Goal: Transaction & Acquisition: Purchase product/service

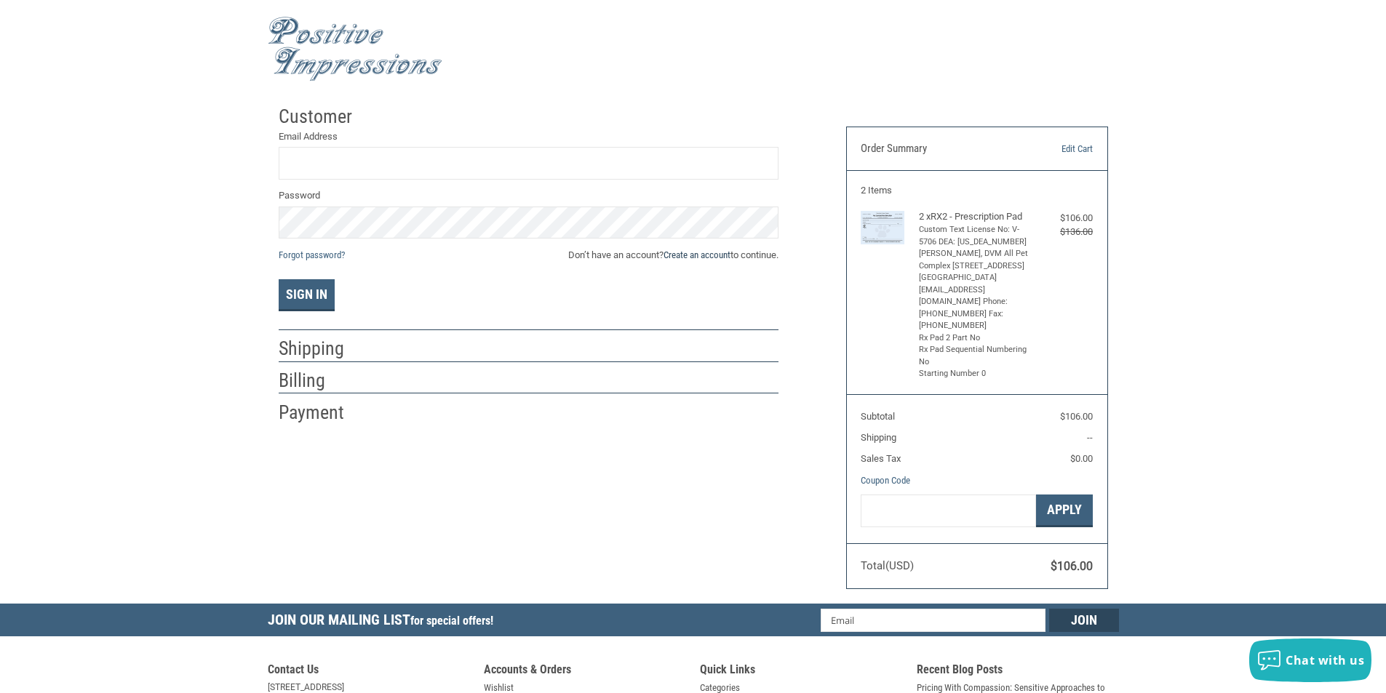
click at [708, 258] on link "Create an account" at bounding box center [696, 254] width 67 height 11
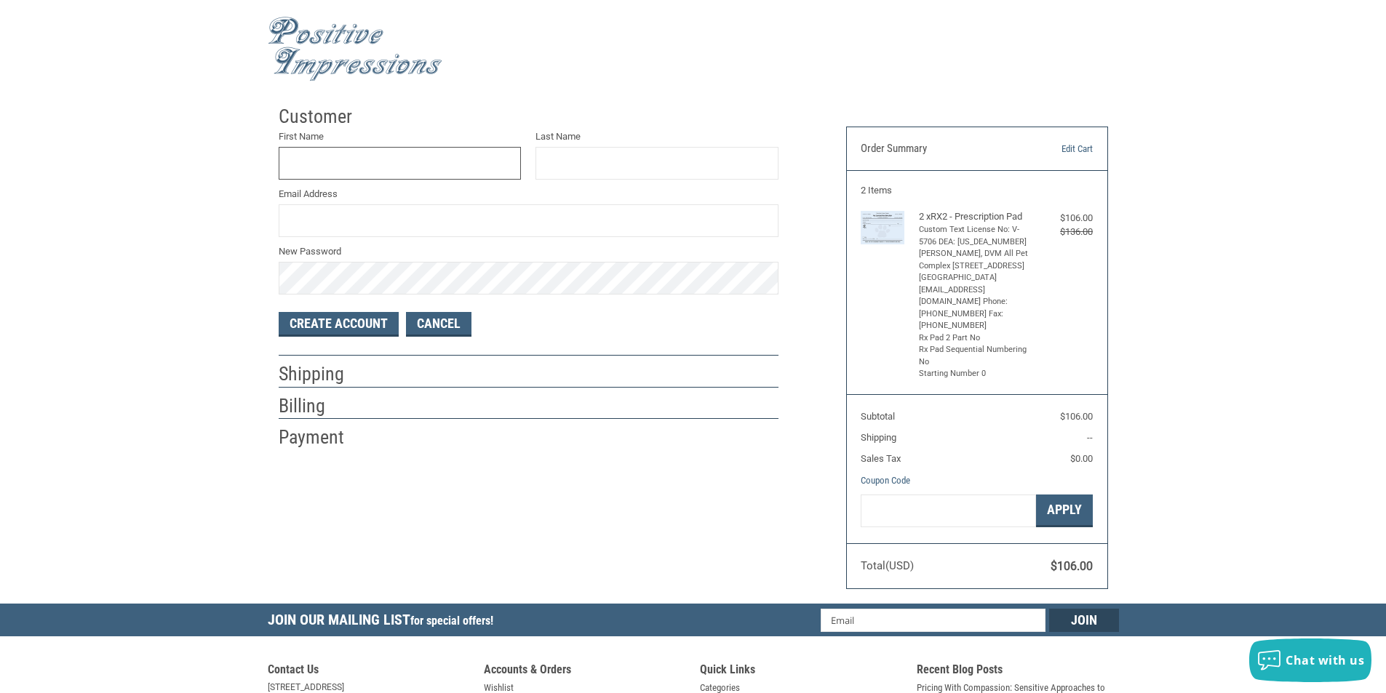
click at [436, 155] on input "First Name" at bounding box center [400, 163] width 243 height 33
type input "[PERSON_NAME]"
type input "[PERSON_NAME][EMAIL_ADDRESS][PERSON_NAME][DOMAIN_NAME]"
click at [363, 318] on button "Create Account" at bounding box center [339, 324] width 120 height 25
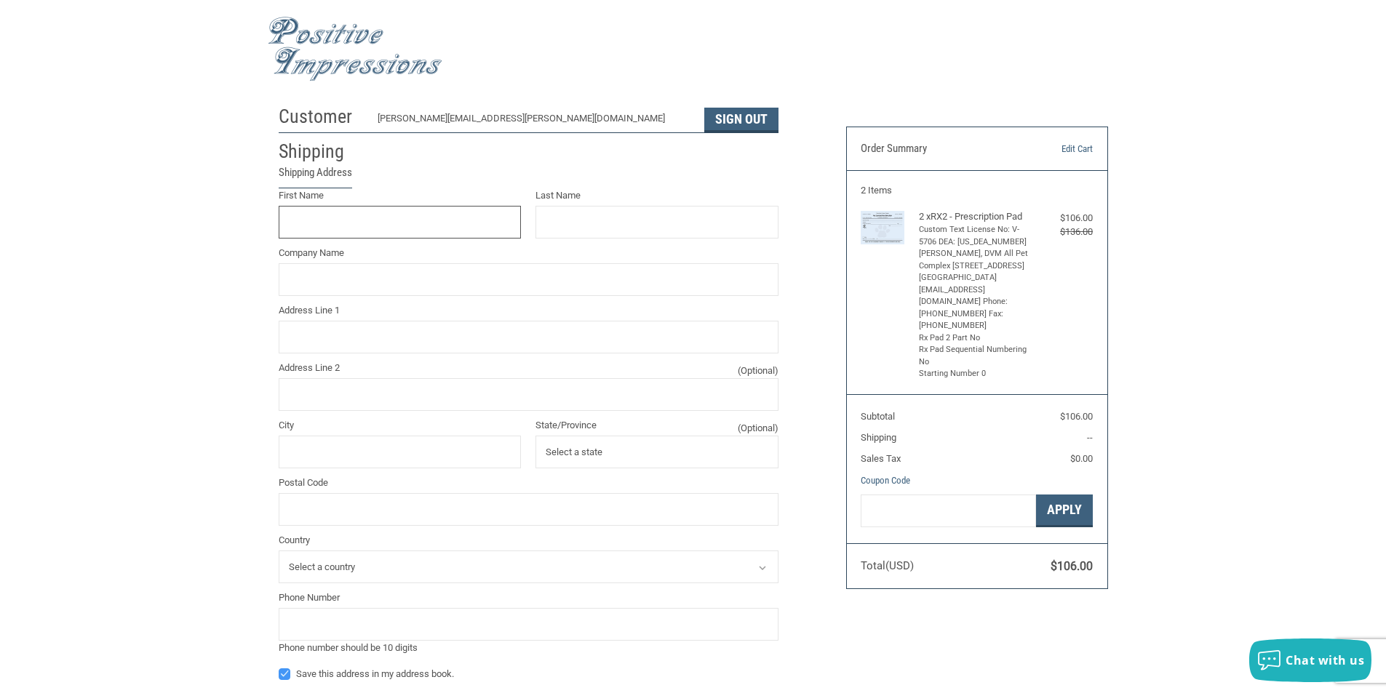
click at [396, 224] on input "First Name" at bounding box center [400, 222] width 243 height 33
type input "[PERSON_NAME]"
type input "ALL PET COMPLEX"
type input "[STREET_ADDRESS]"
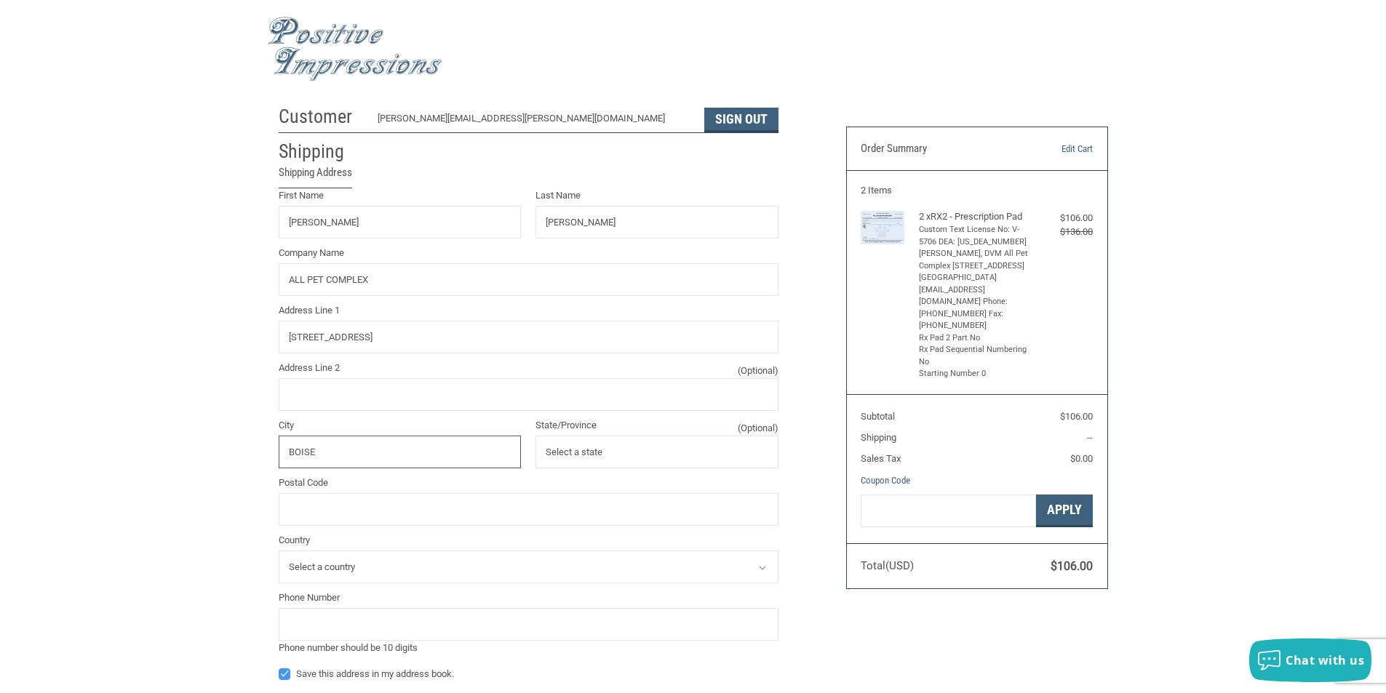
type input "BOISE"
type input "[US_STATE]"
type input "83714"
click at [452, 554] on select "Select a country [GEOGRAPHIC_DATA]" at bounding box center [529, 567] width 500 height 33
select select "US"
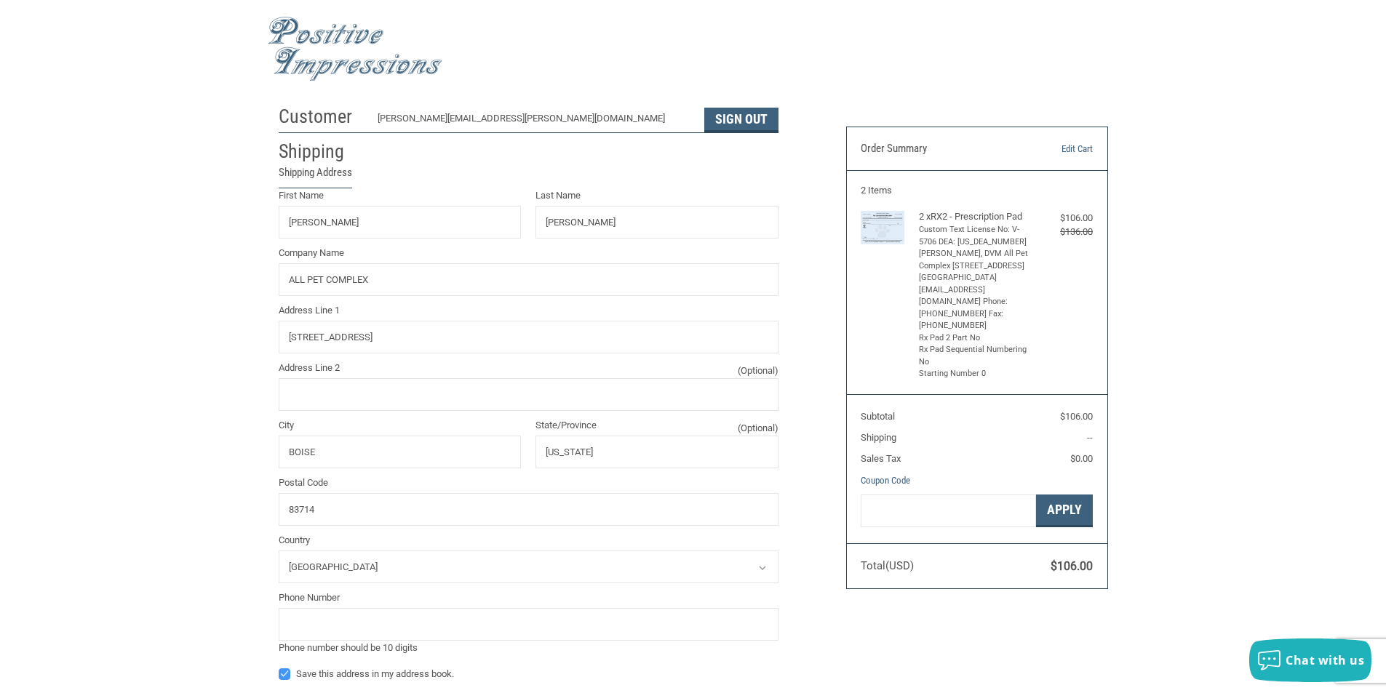
click at [279, 551] on select "Select a country [GEOGRAPHIC_DATA]" at bounding box center [529, 567] width 500 height 33
click at [353, 618] on input "tel" at bounding box center [529, 624] width 500 height 33
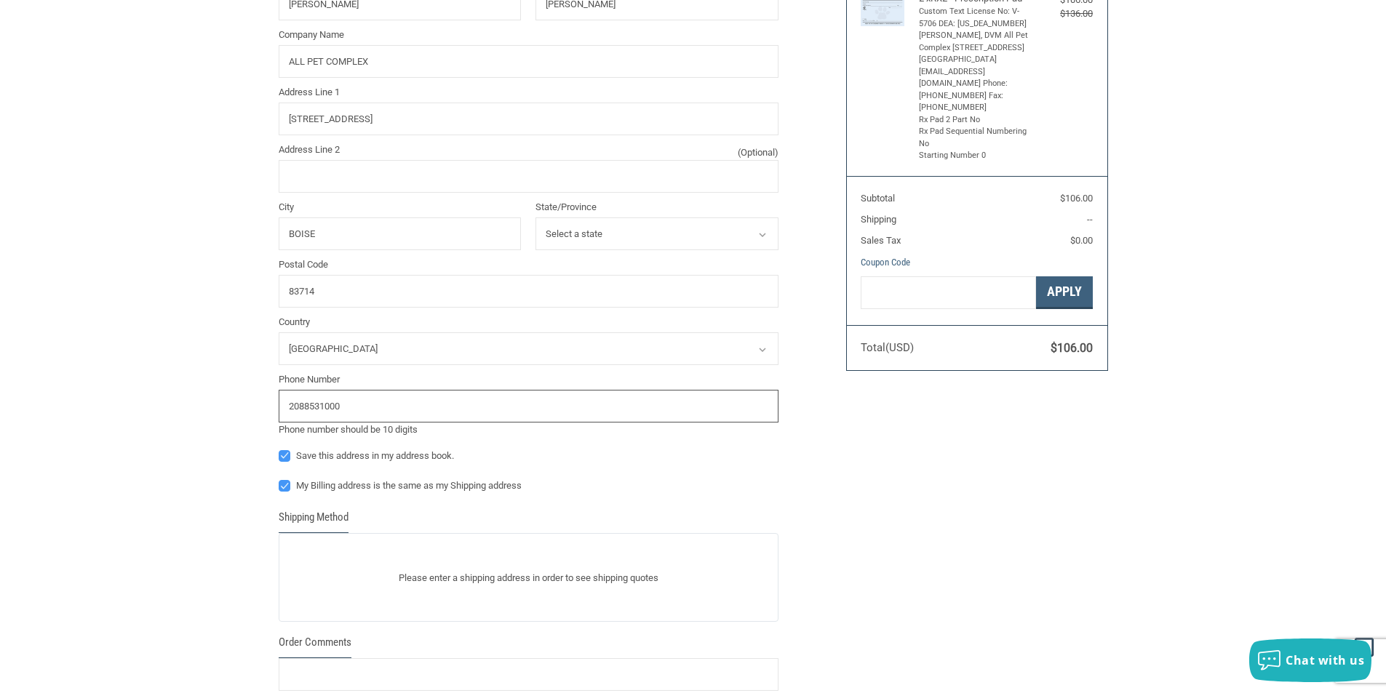
scroll to position [436, 0]
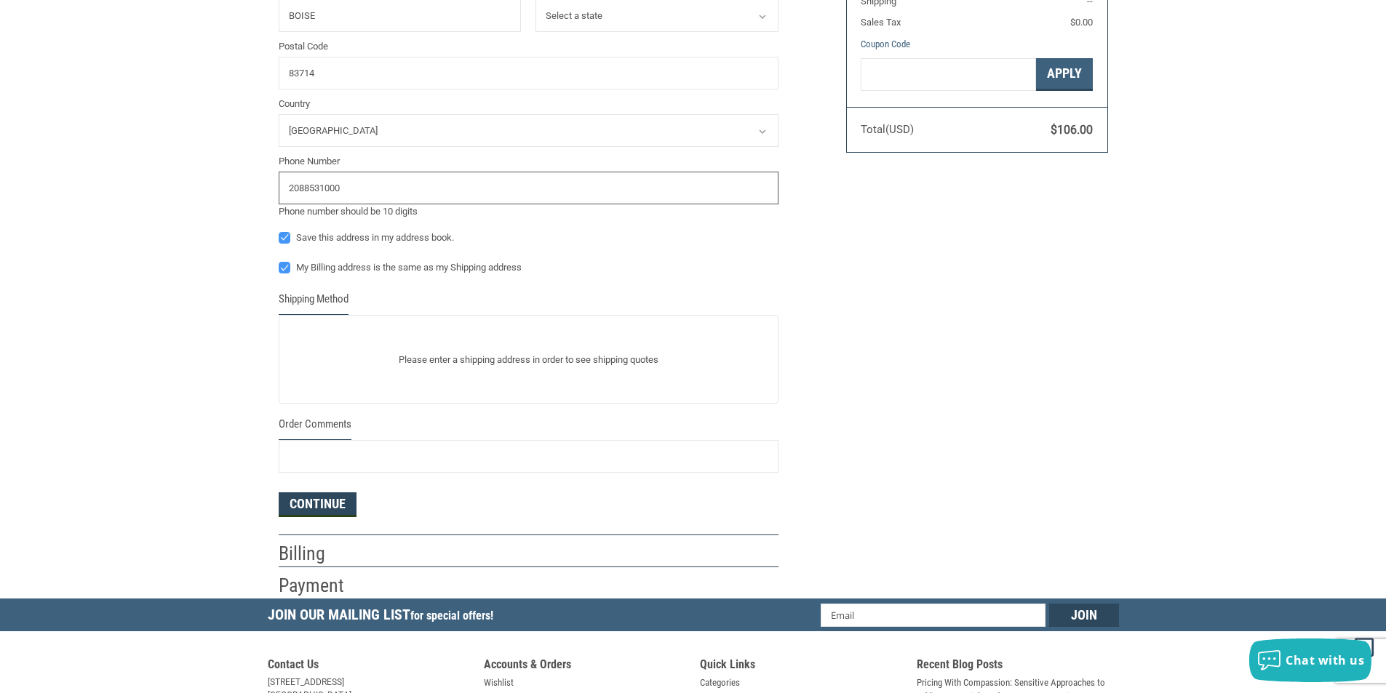
type input "2088531000"
click at [300, 504] on button "Continue" at bounding box center [318, 504] width 78 height 25
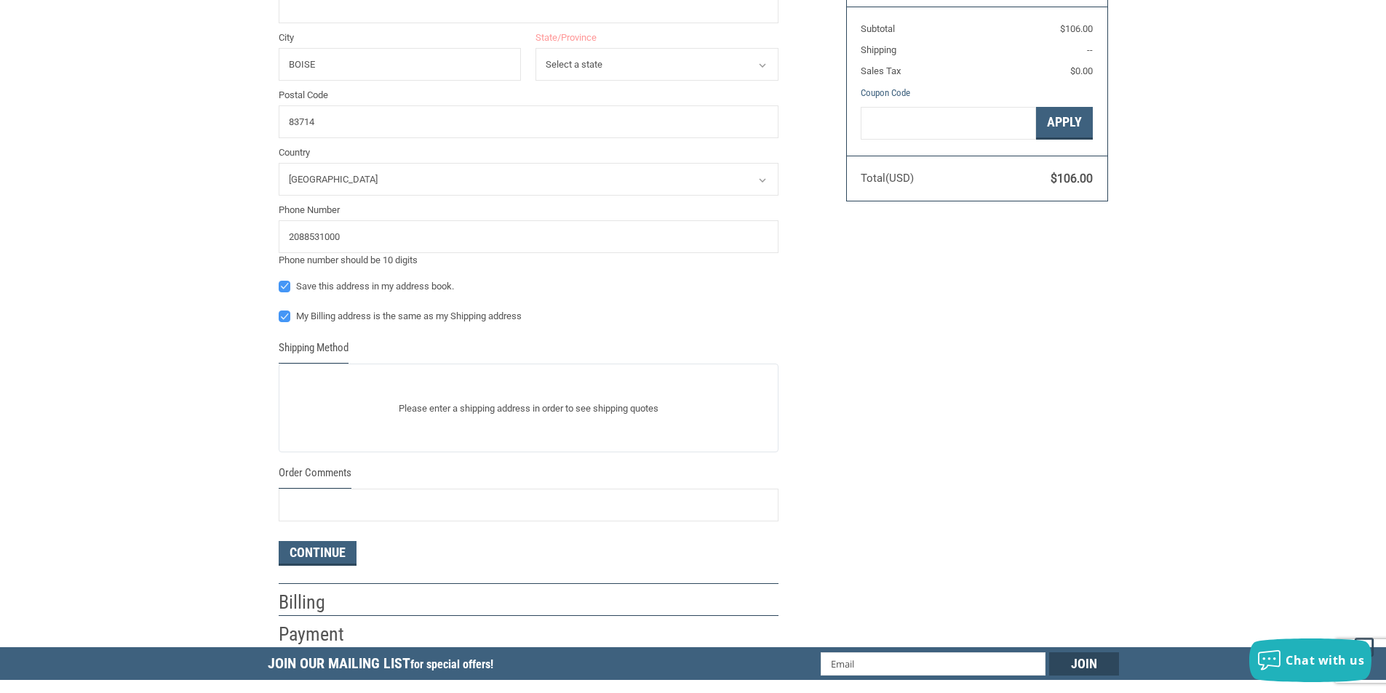
scroll to position [24, 0]
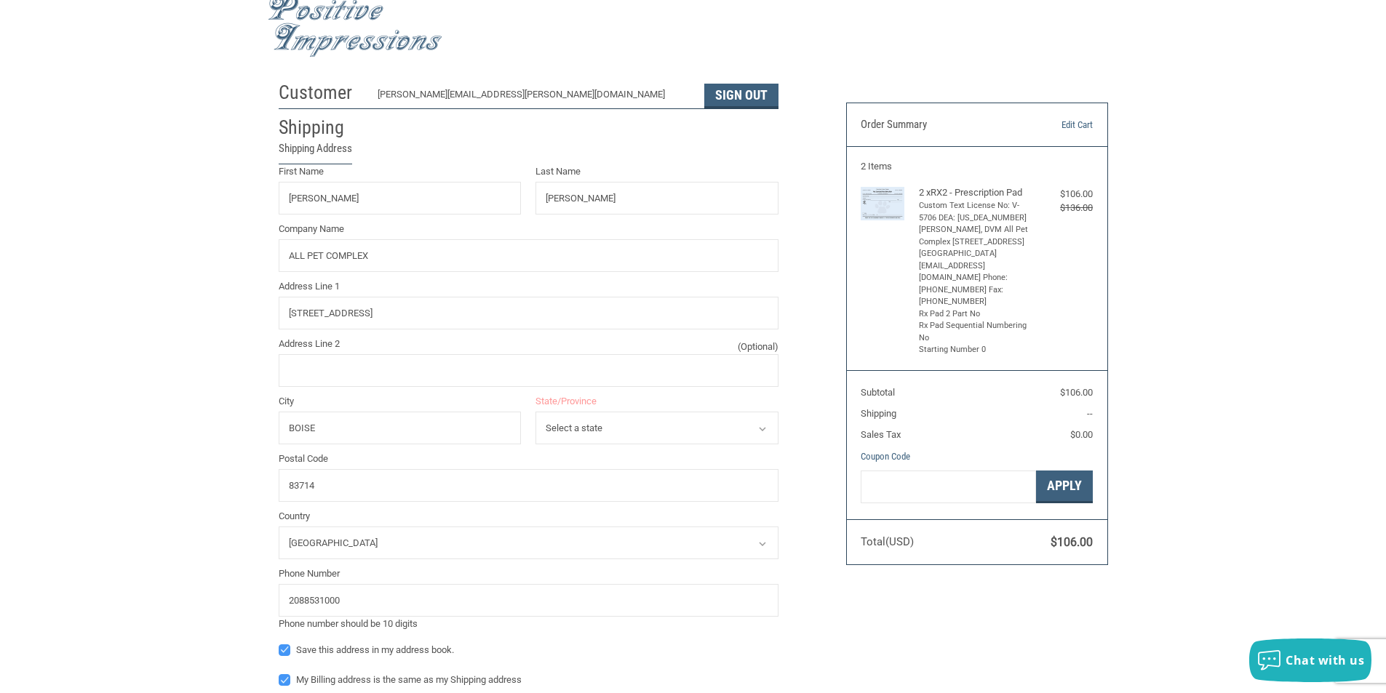
click at [687, 441] on select "Select a state [US_STATE] [US_STATE] [US_STATE] [US_STATE] [US_STATE] [US_STATE…" at bounding box center [656, 428] width 243 height 33
select select "ID"
click at [535, 412] on select "Select a state [US_STATE] [US_STATE] [US_STATE] [US_STATE] [US_STATE] [US_STATE…" at bounding box center [656, 428] width 243 height 33
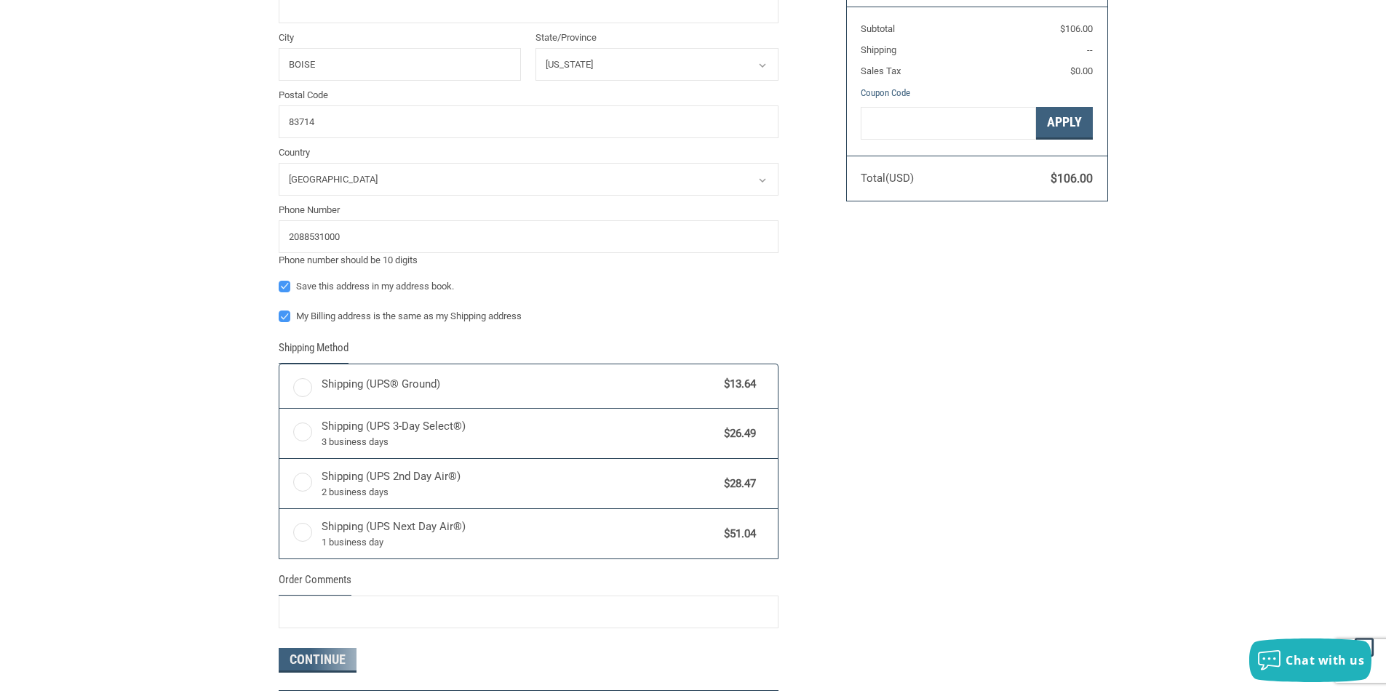
radio input "true"
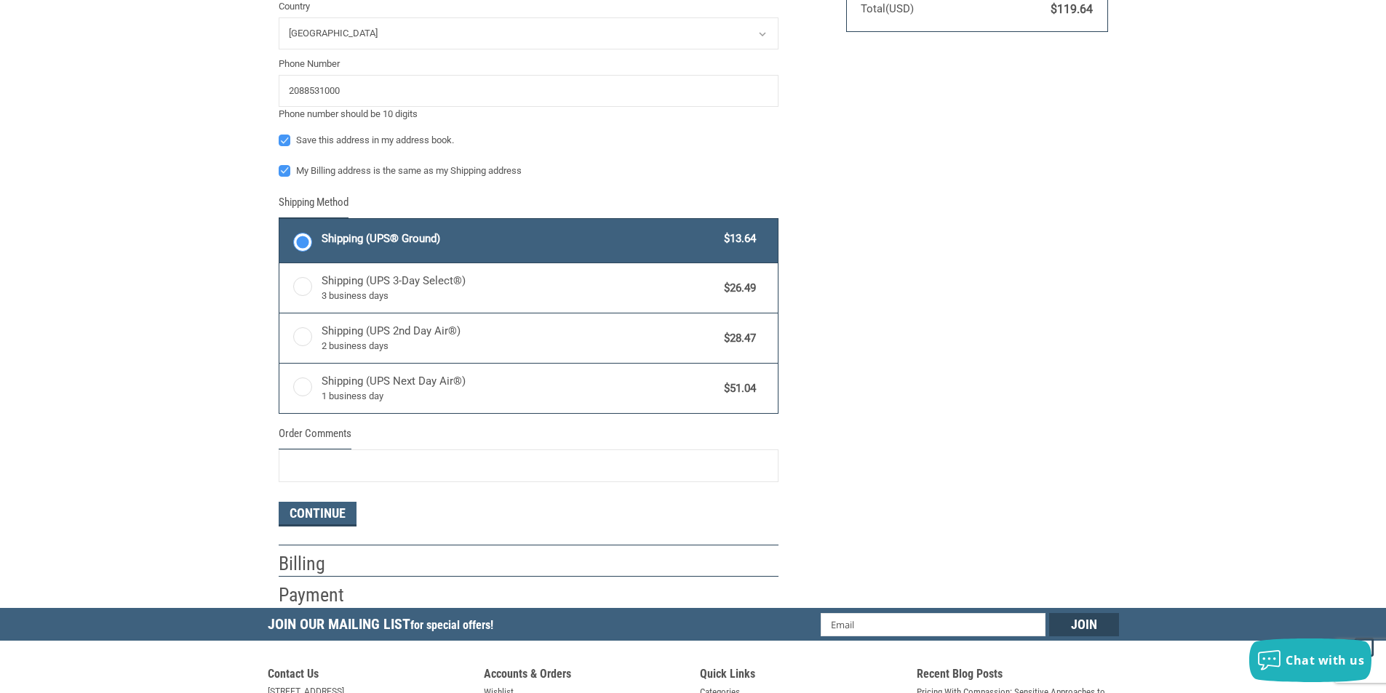
scroll to position [630, 0]
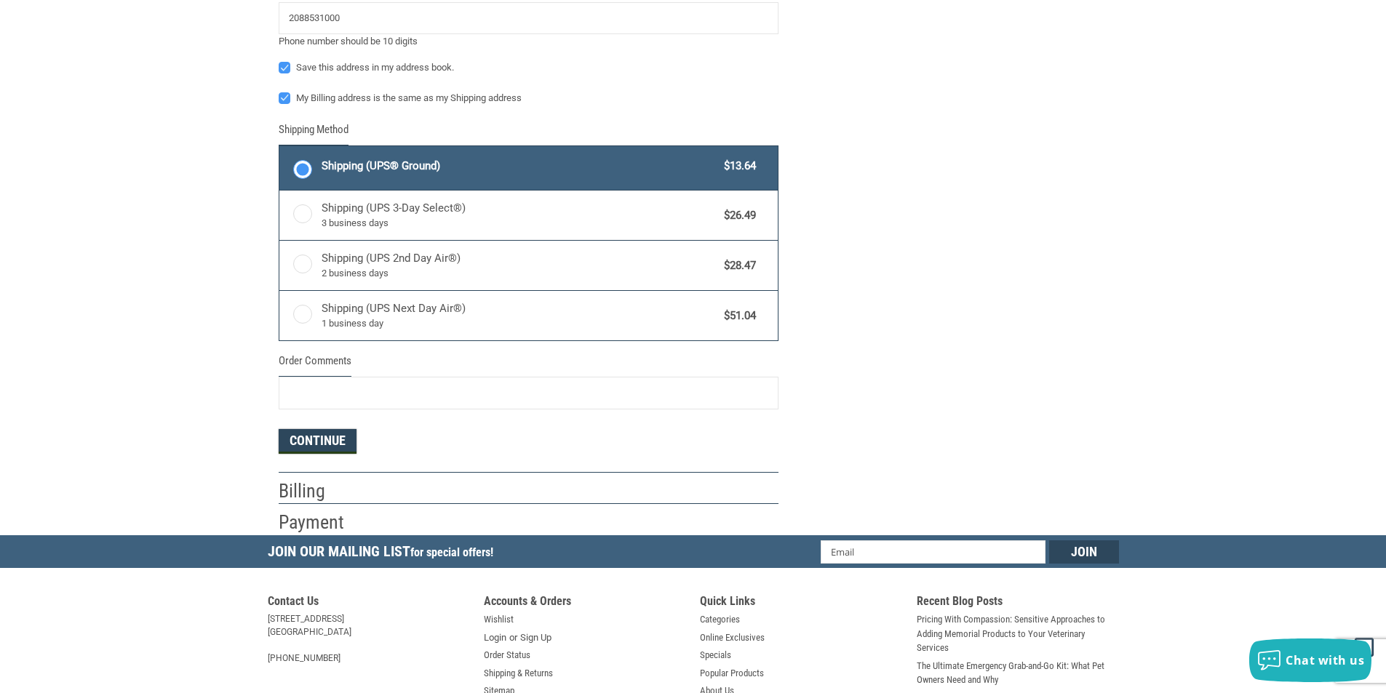
click at [331, 436] on button "Continue" at bounding box center [318, 441] width 78 height 25
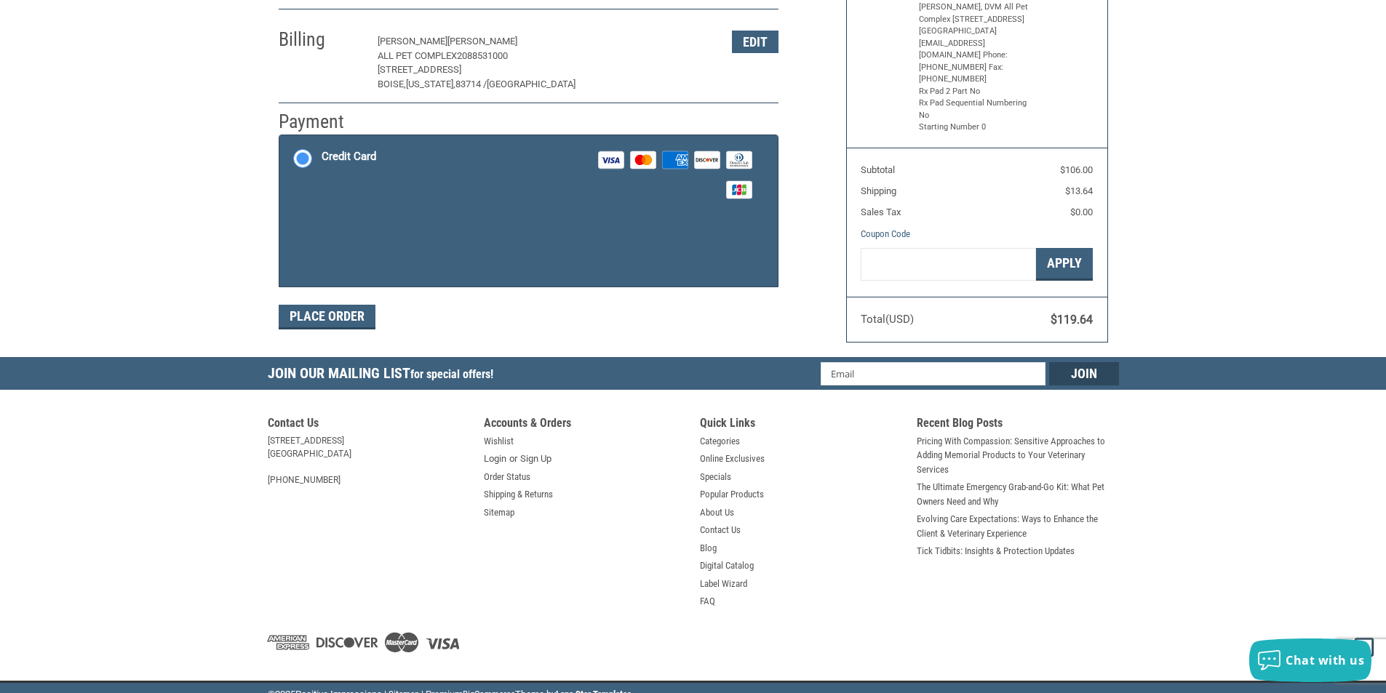
scroll to position [212, 0]
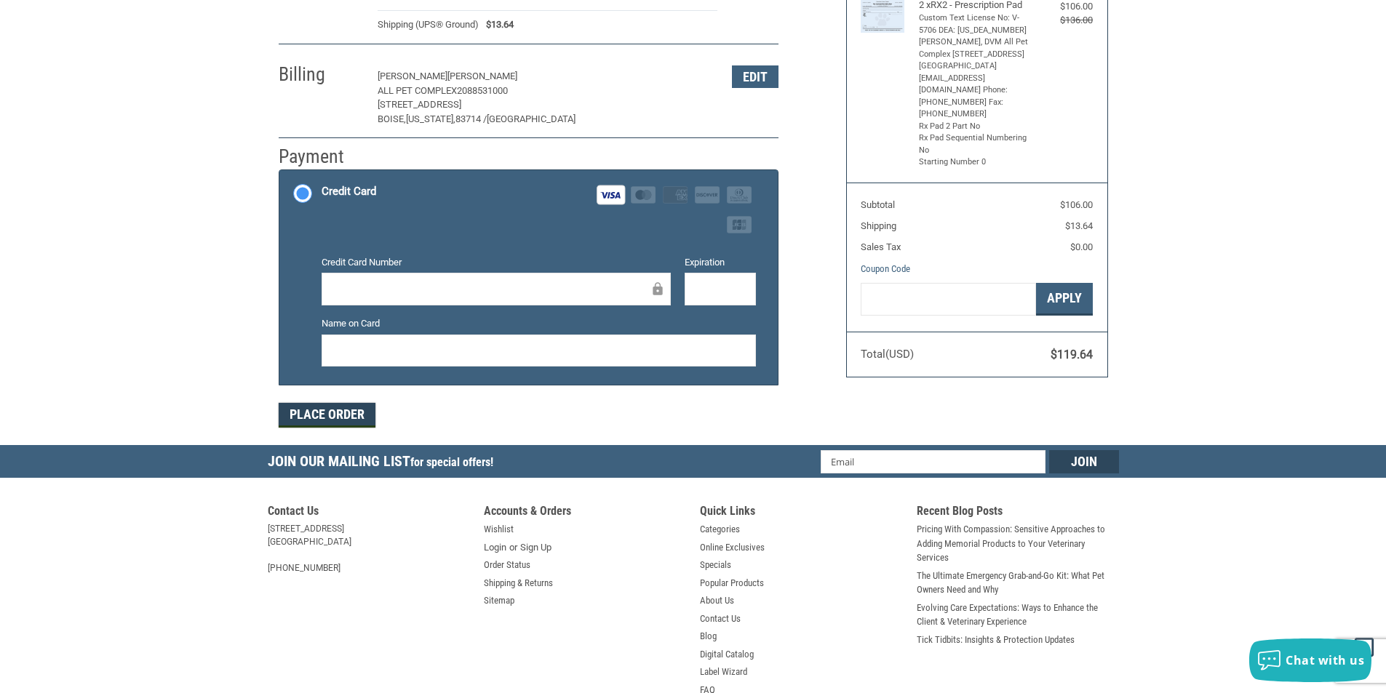
click at [316, 414] on button "Place Order" at bounding box center [327, 415] width 97 height 25
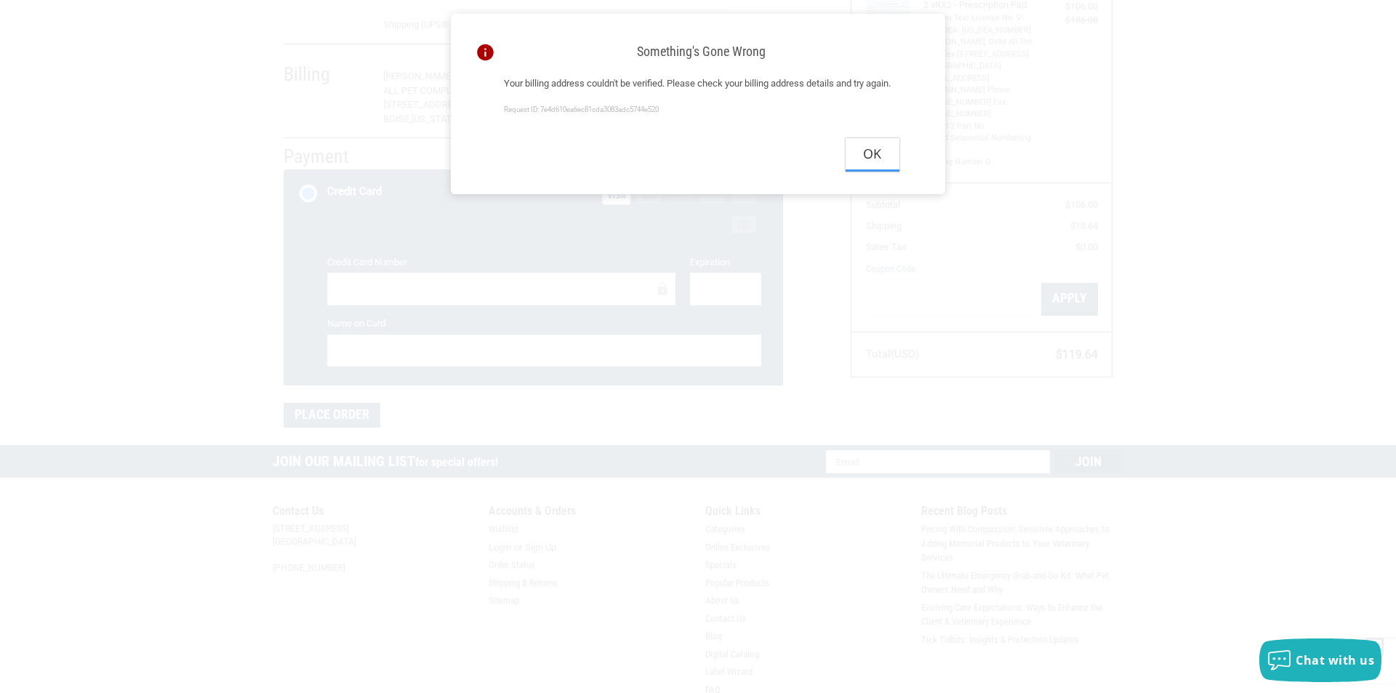
click at [876, 171] on button "Ok" at bounding box center [873, 154] width 54 height 33
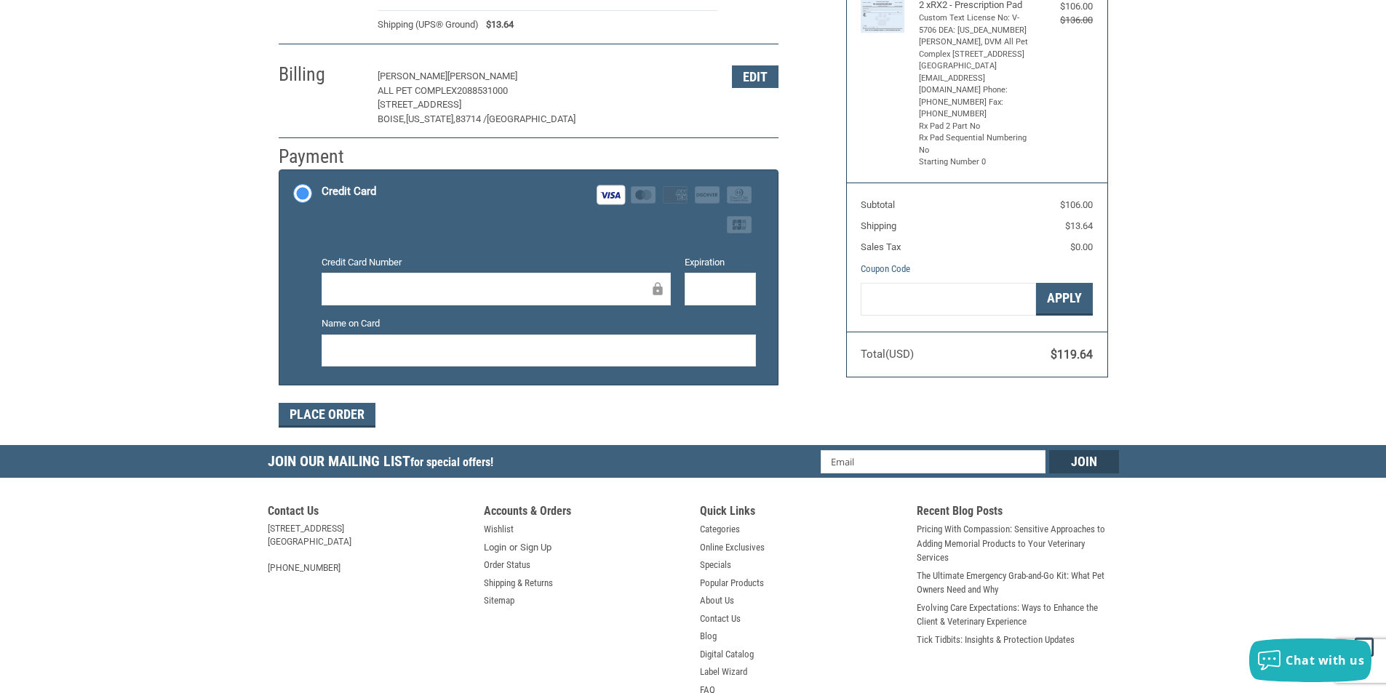
scroll to position [139, 0]
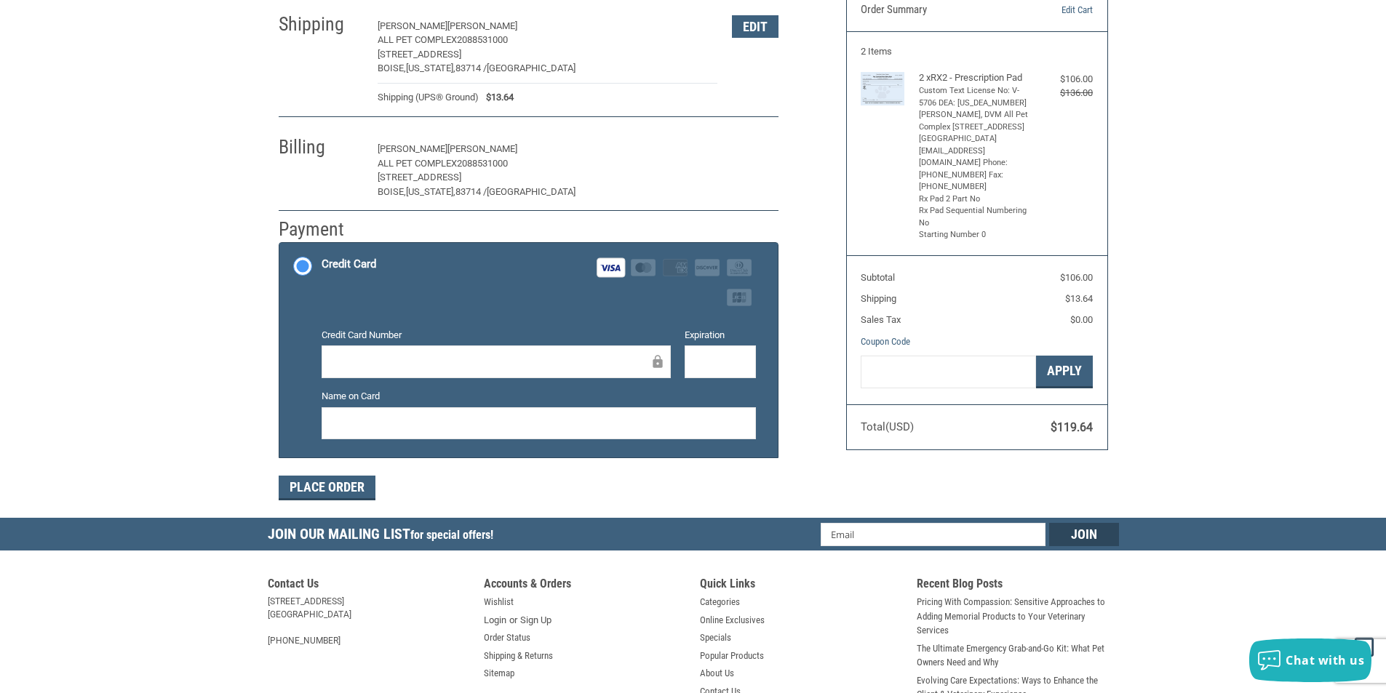
click at [735, 146] on button "Edit" at bounding box center [755, 149] width 47 height 23
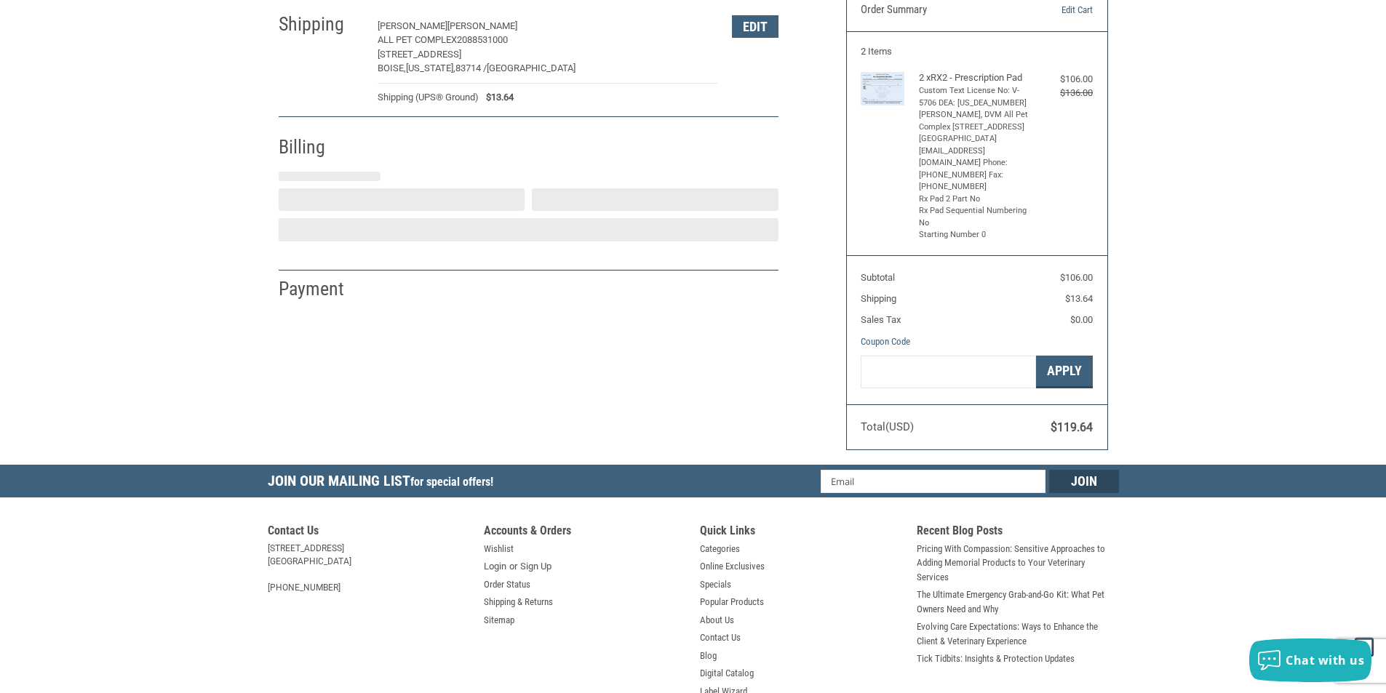
select select "ID"
select select "US"
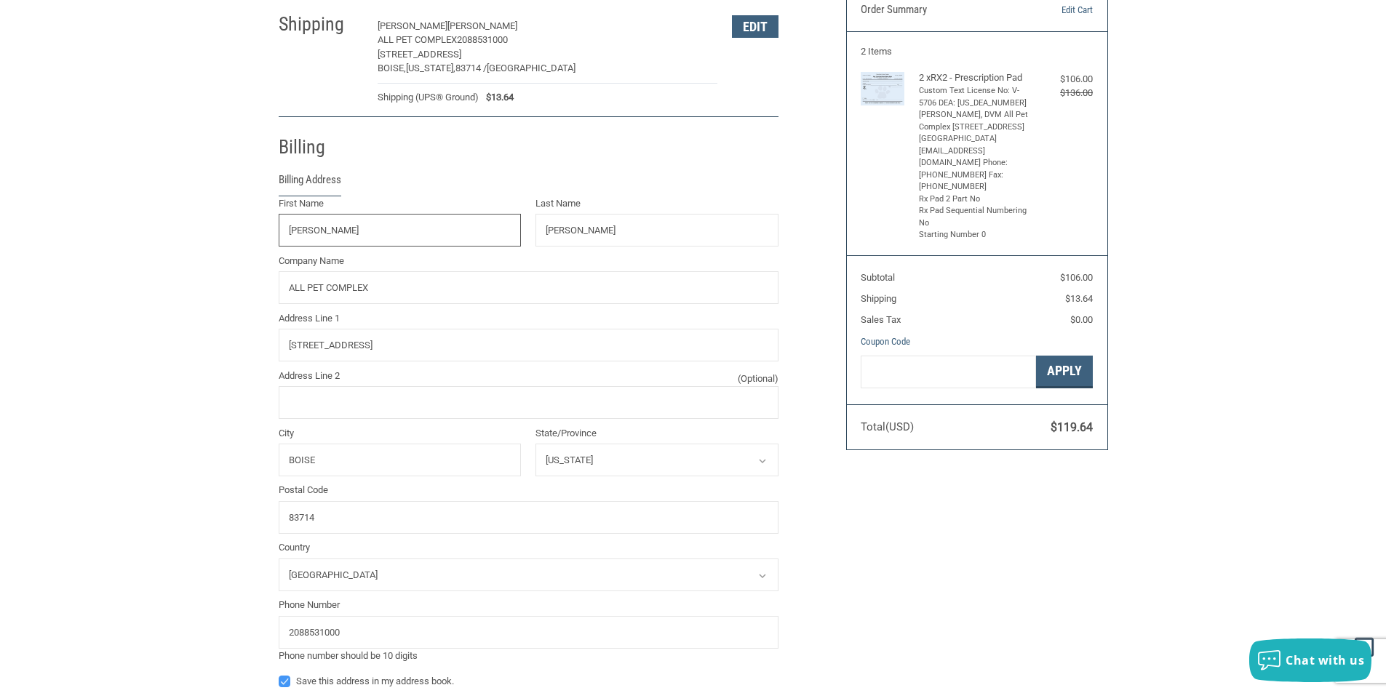
scroll to position [256, 0]
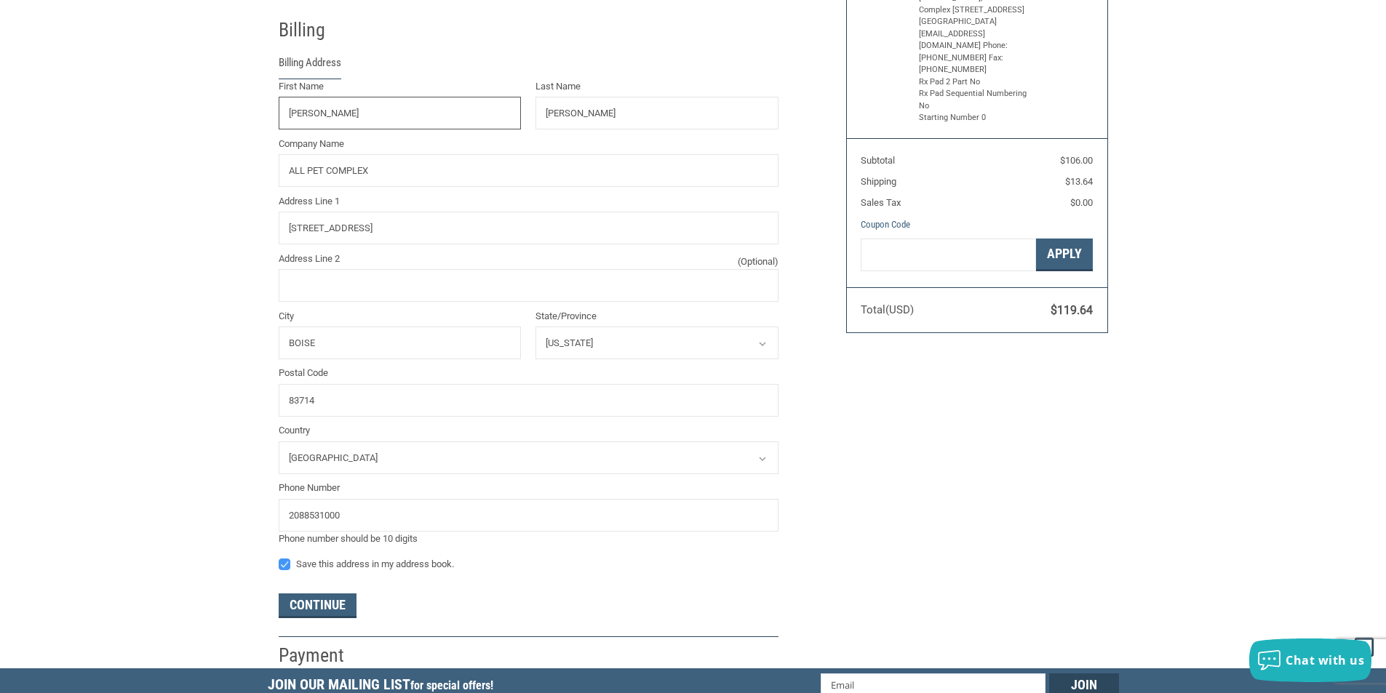
drag, startPoint x: 412, startPoint y: 107, endPoint x: 165, endPoint y: 80, distance: 248.0
click at [165, 80] on div "Customer [PERSON_NAME][EMAIL_ADDRESS][PERSON_NAME][DOMAIN_NAME] Sign Out Shippi…" at bounding box center [693, 255] width 1386 height 826
type input "[PERSON_NAME]"
type input "YOUNG"
click at [391, 182] on input "ALL PET COMPLEX" at bounding box center [529, 170] width 500 height 33
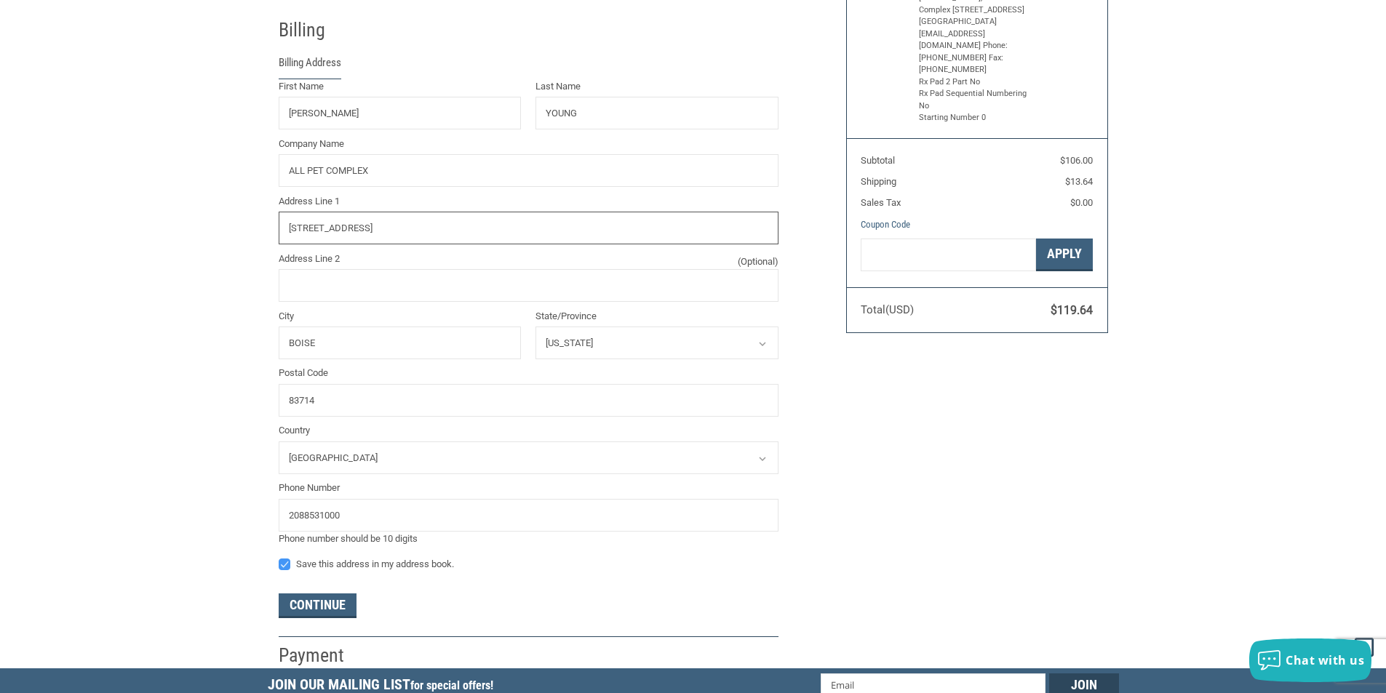
drag, startPoint x: 460, startPoint y: 223, endPoint x: 56, endPoint y: 220, distance: 404.4
click at [56, 220] on div "Customer [PERSON_NAME][EMAIL_ADDRESS][PERSON_NAME][DOMAIN_NAME] Sign Out Shippi…" at bounding box center [693, 255] width 1386 height 826
paste input "[STREET_ADDRESS]"
type input "1738 N LONGRIDGE PL"
click at [368, 340] on input "BOISE" at bounding box center [400, 343] width 243 height 33
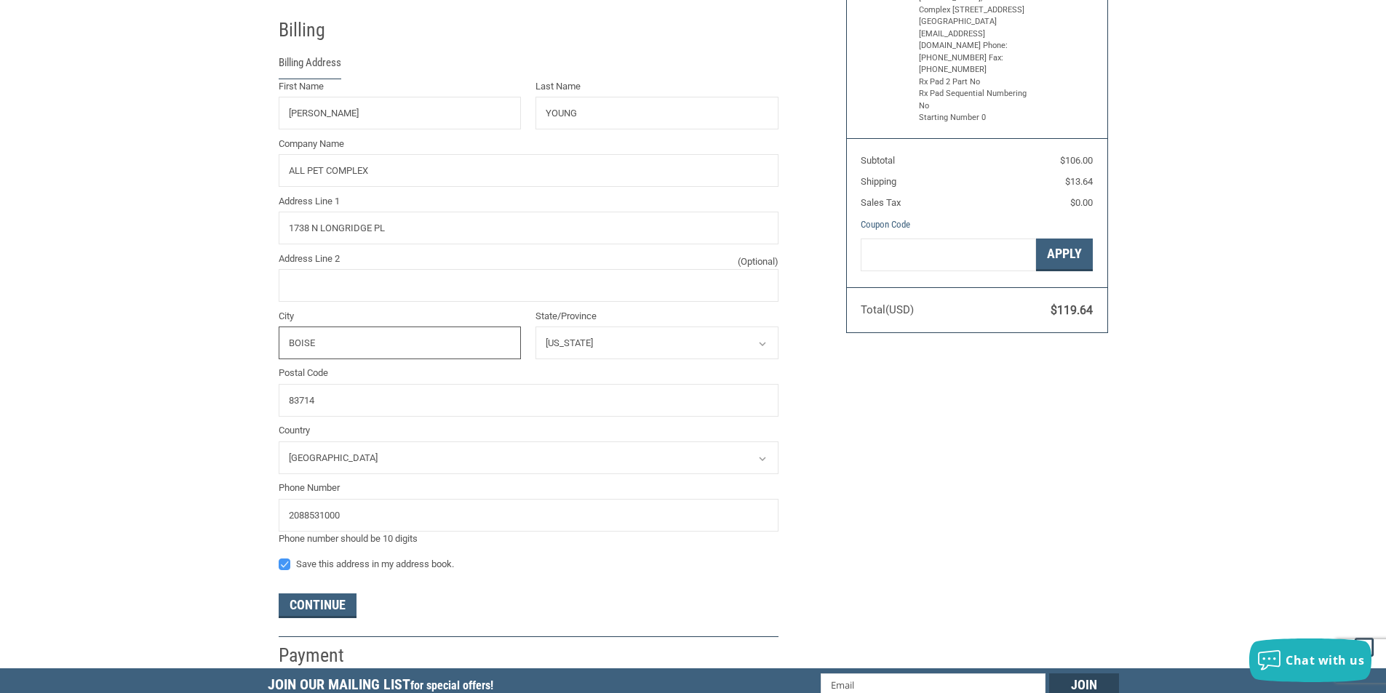
drag, startPoint x: 368, startPoint y: 340, endPoint x: 0, endPoint y: 265, distance: 375.4
click at [0, 265] on div "Customer [PERSON_NAME][EMAIL_ADDRESS][PERSON_NAME][DOMAIN_NAME] Sign Out Shippi…" at bounding box center [693, 255] width 1386 height 826
type input "EAGLE"
click at [360, 413] on input "83714" at bounding box center [529, 400] width 500 height 33
drag, startPoint x: 339, startPoint y: 403, endPoint x: 153, endPoint y: 379, distance: 187.7
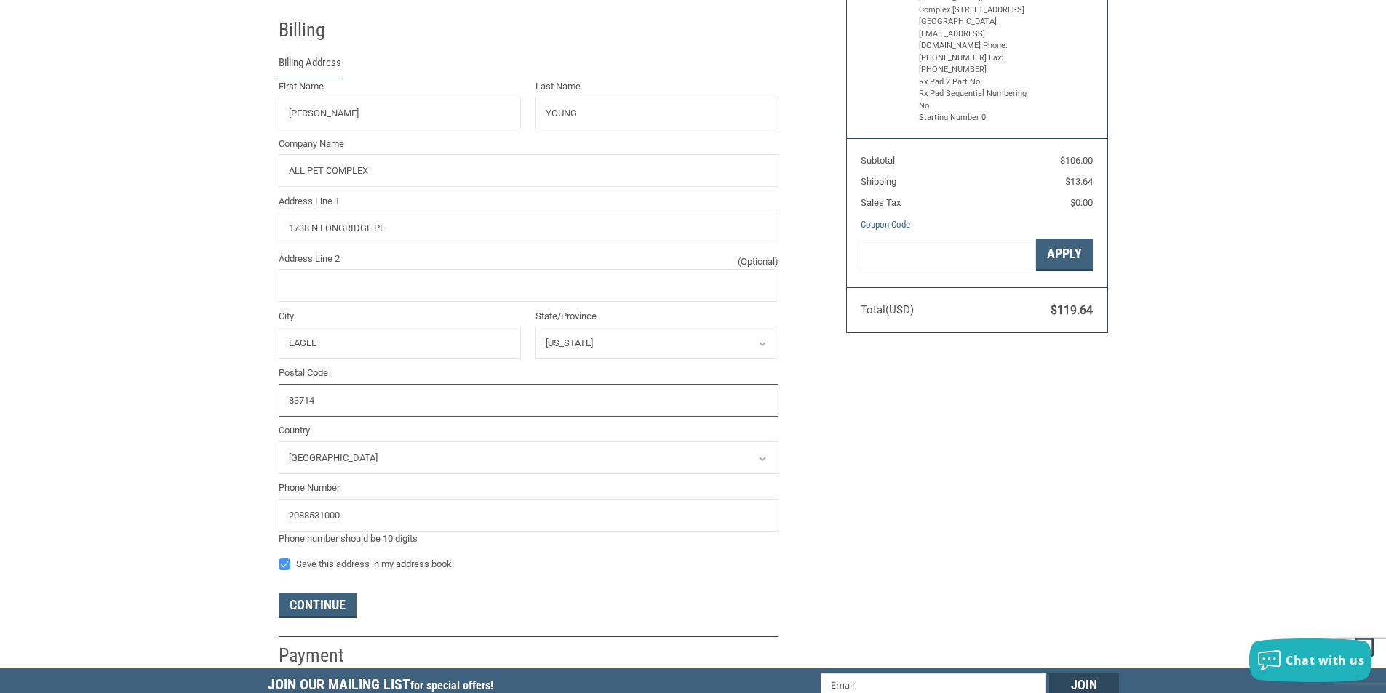
click at [155, 379] on div "Customer [PERSON_NAME][EMAIL_ADDRESS][PERSON_NAME][DOMAIN_NAME] Sign Out Shippi…" at bounding box center [693, 255] width 1386 height 826
type input "83616"
drag, startPoint x: 513, startPoint y: 517, endPoint x: 0, endPoint y: 539, distance: 513.2
click at [0, 539] on div "Customer [PERSON_NAME][EMAIL_ADDRESS][PERSON_NAME][DOMAIN_NAME] Sign Out Shippi…" at bounding box center [693, 255] width 1386 height 826
type input "2088531000"
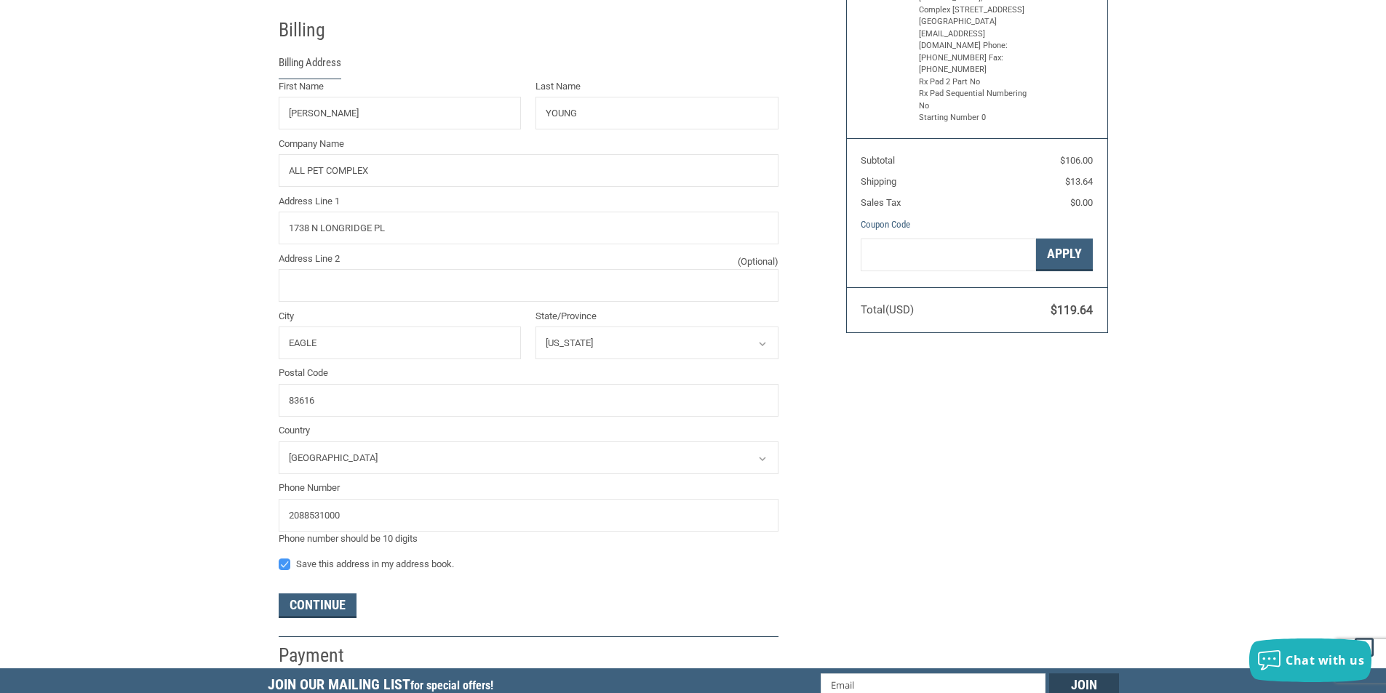
click at [284, 567] on label "Save this address in my address book." at bounding box center [529, 565] width 500 height 12
click at [279, 558] on input "Save this address in my address book." at bounding box center [279, 557] width 1 height 1
checkbox input "false"
click at [319, 603] on button "Continue" at bounding box center [318, 606] width 78 height 25
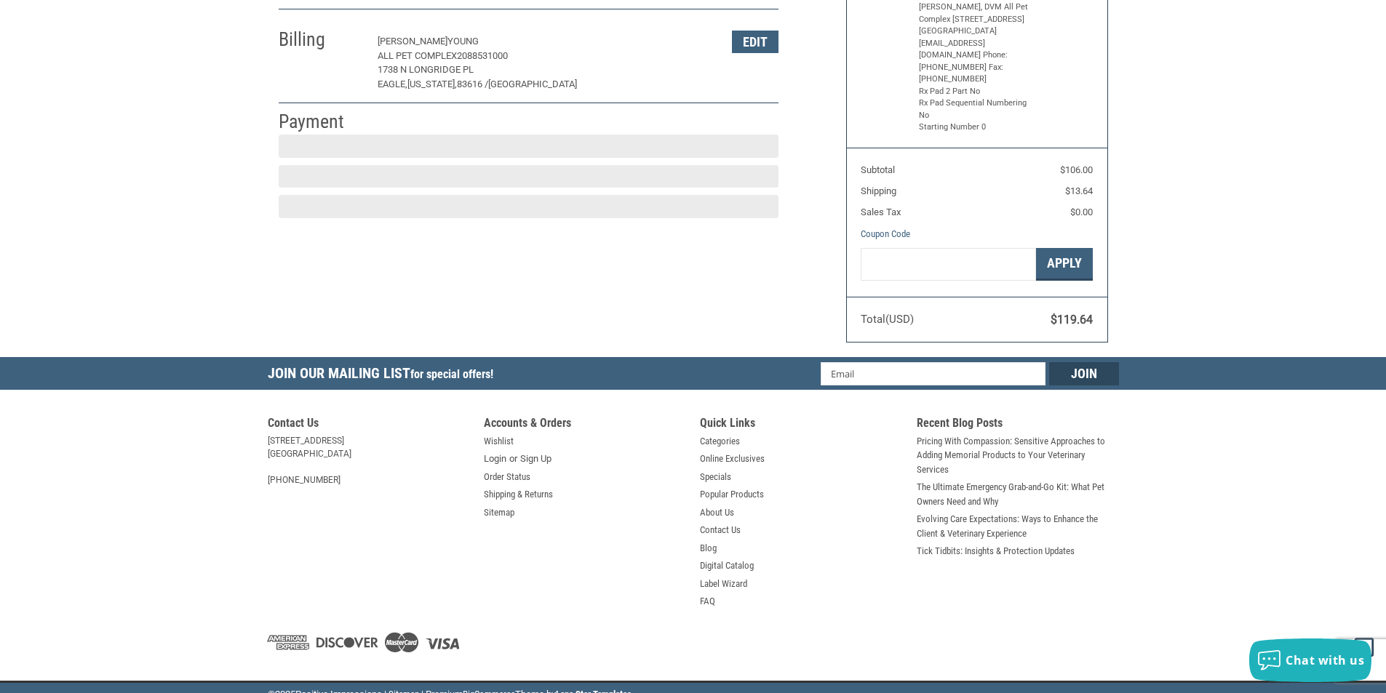
scroll to position [212, 0]
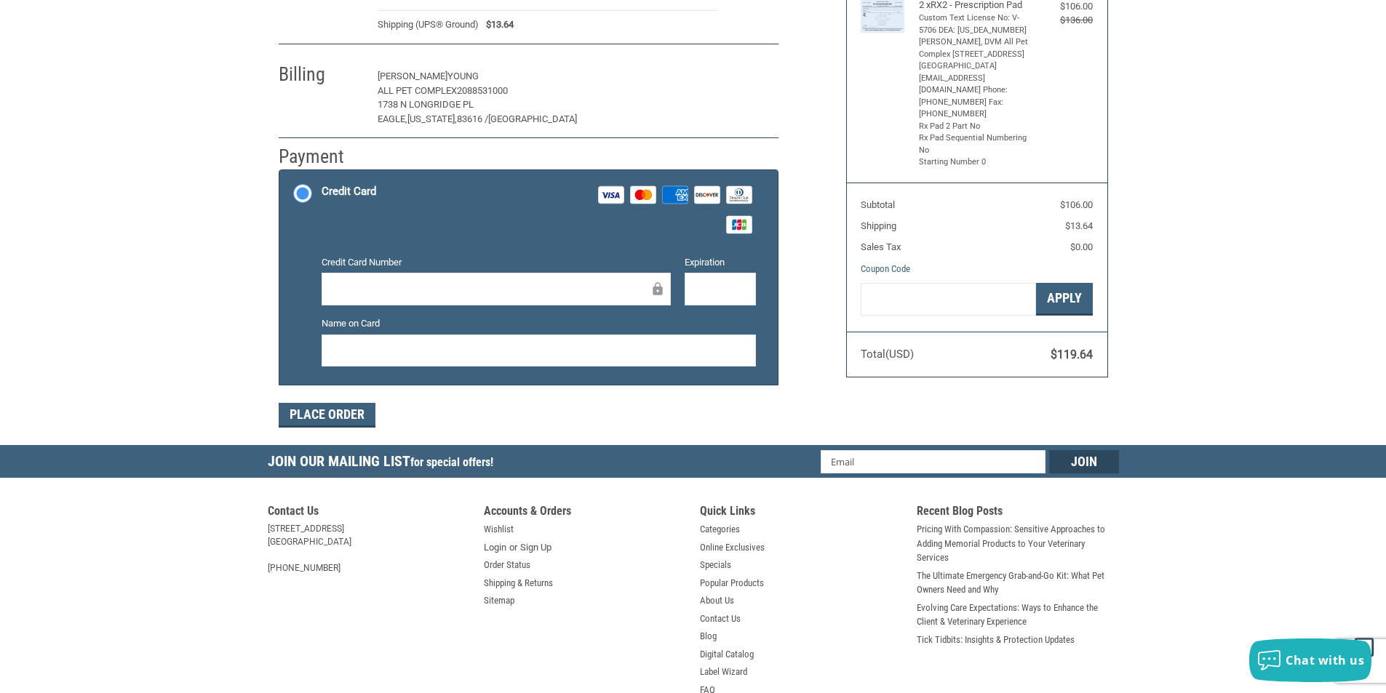
click at [751, 73] on button "Edit" at bounding box center [755, 76] width 47 height 23
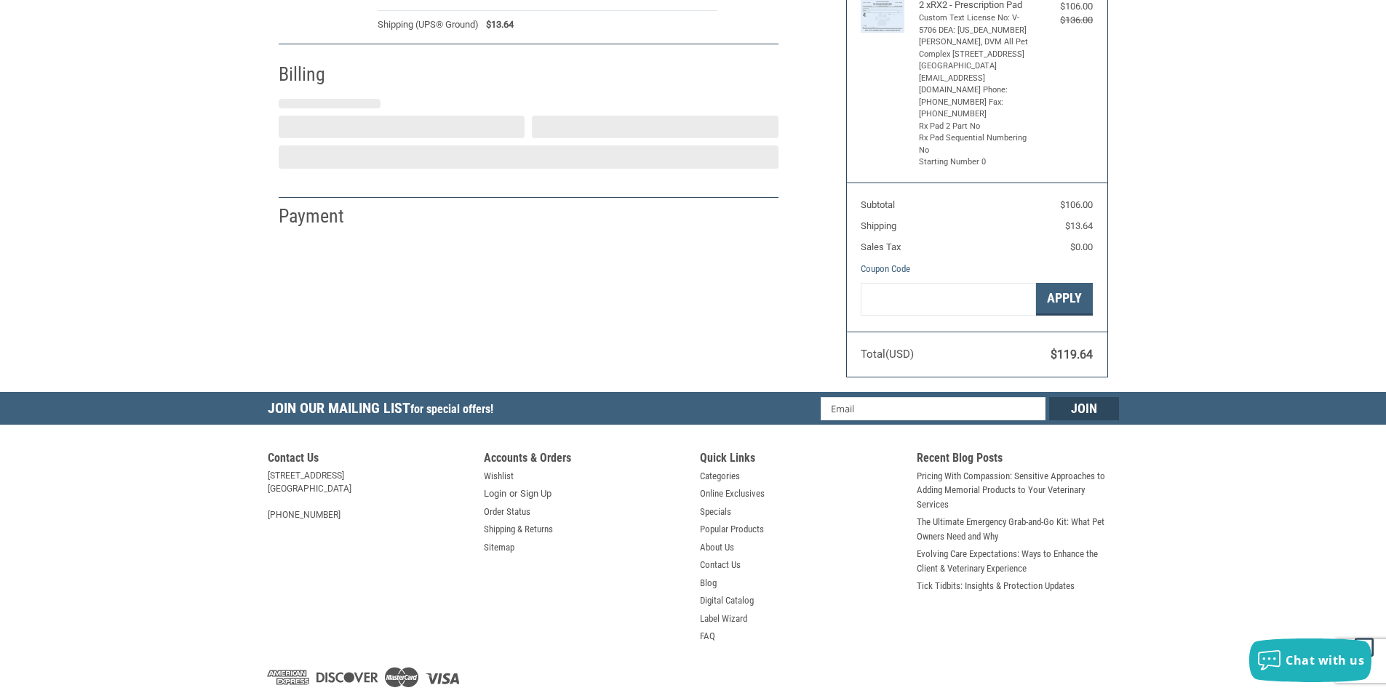
select select "ID"
select select "US"
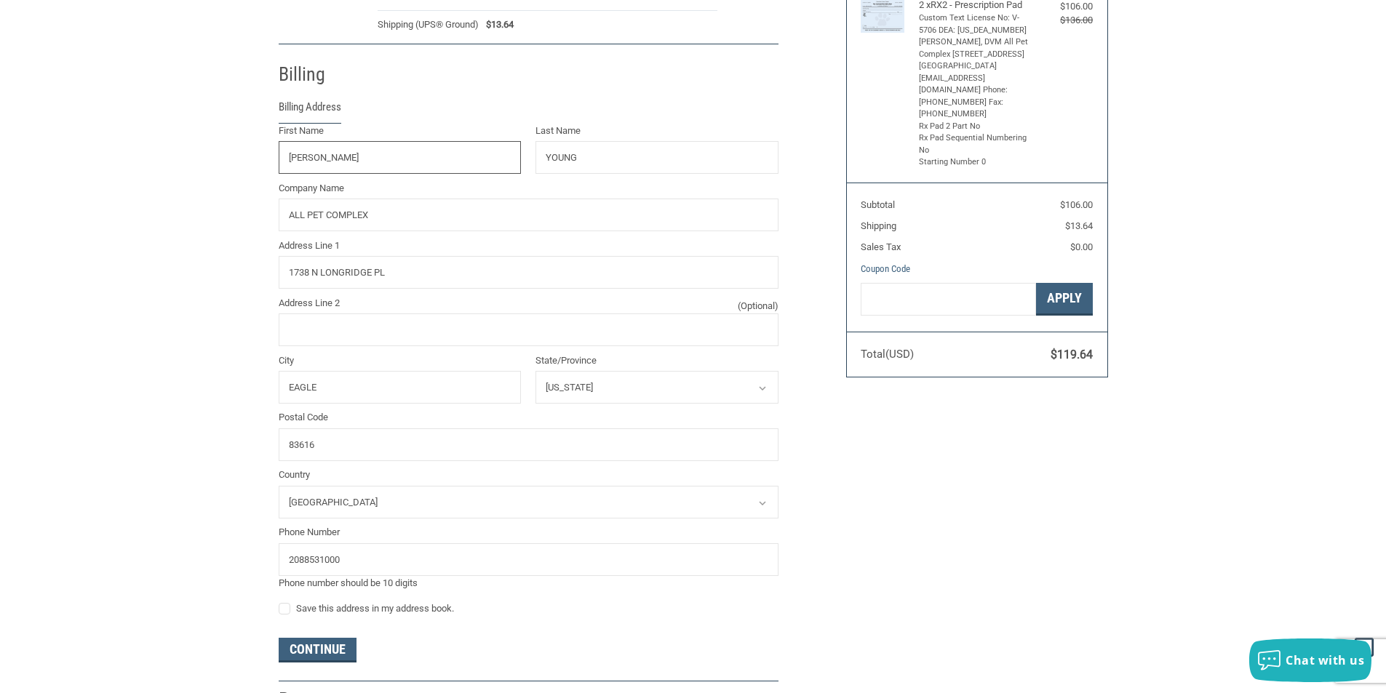
scroll to position [256, 0]
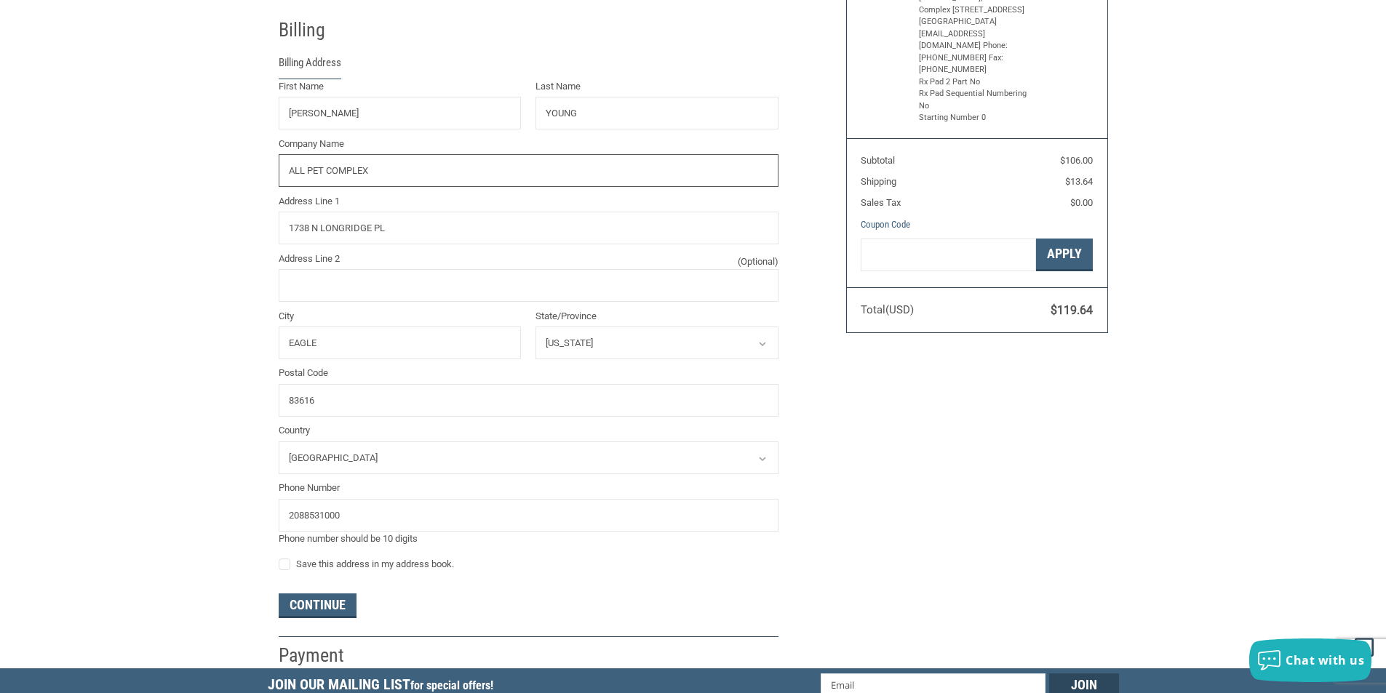
drag, startPoint x: 375, startPoint y: 169, endPoint x: 126, endPoint y: 132, distance: 252.2
click at [126, 132] on div "Customer [PERSON_NAME][EMAIL_ADDRESS][PERSON_NAME][DOMAIN_NAME] Sign Out Shippi…" at bounding box center [693, 255] width 1386 height 826
click at [332, 602] on button "Continue" at bounding box center [318, 606] width 78 height 25
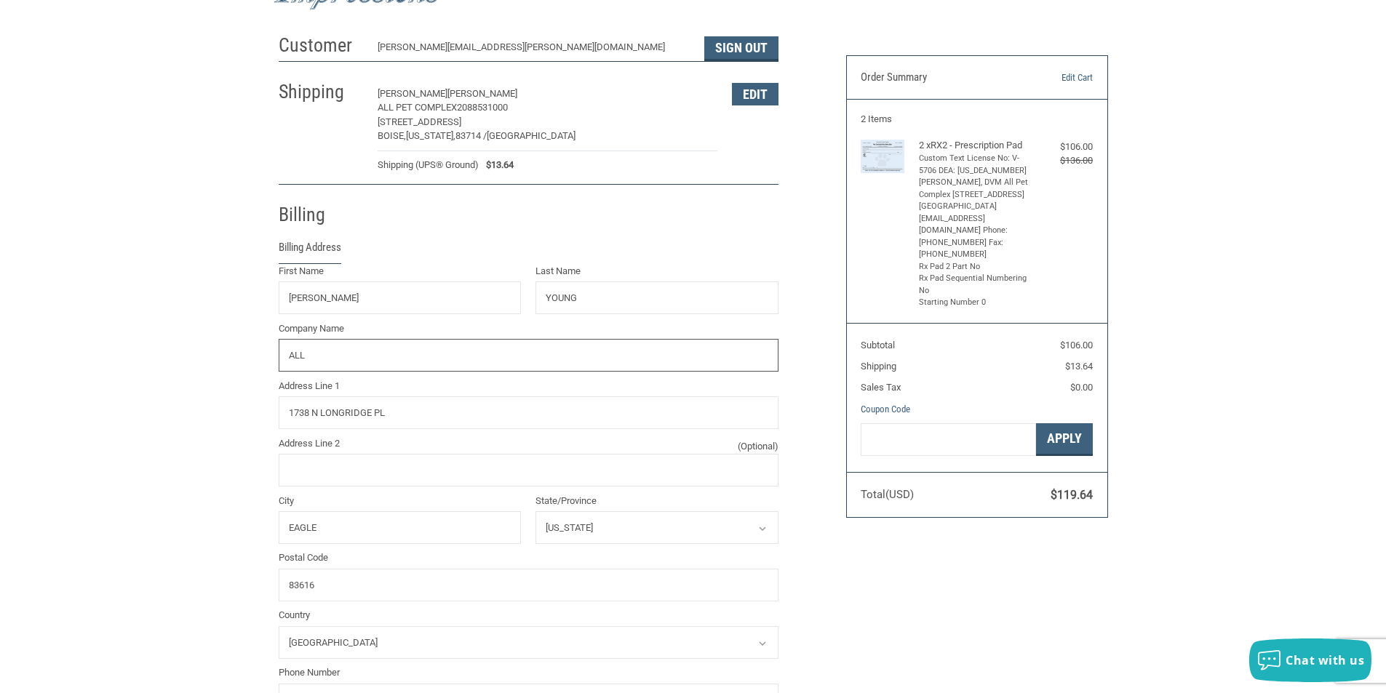
type input "ALL PET COMPLEX"
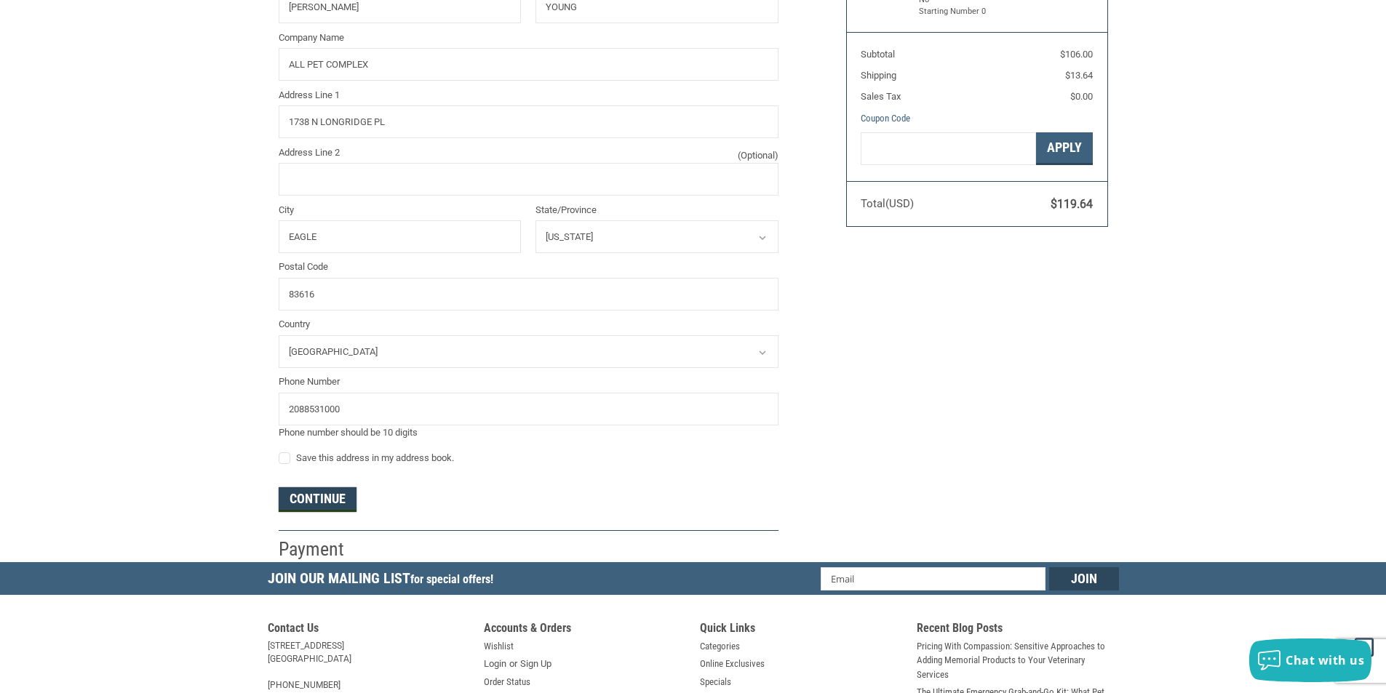
click at [338, 494] on button "Continue" at bounding box center [318, 499] width 78 height 25
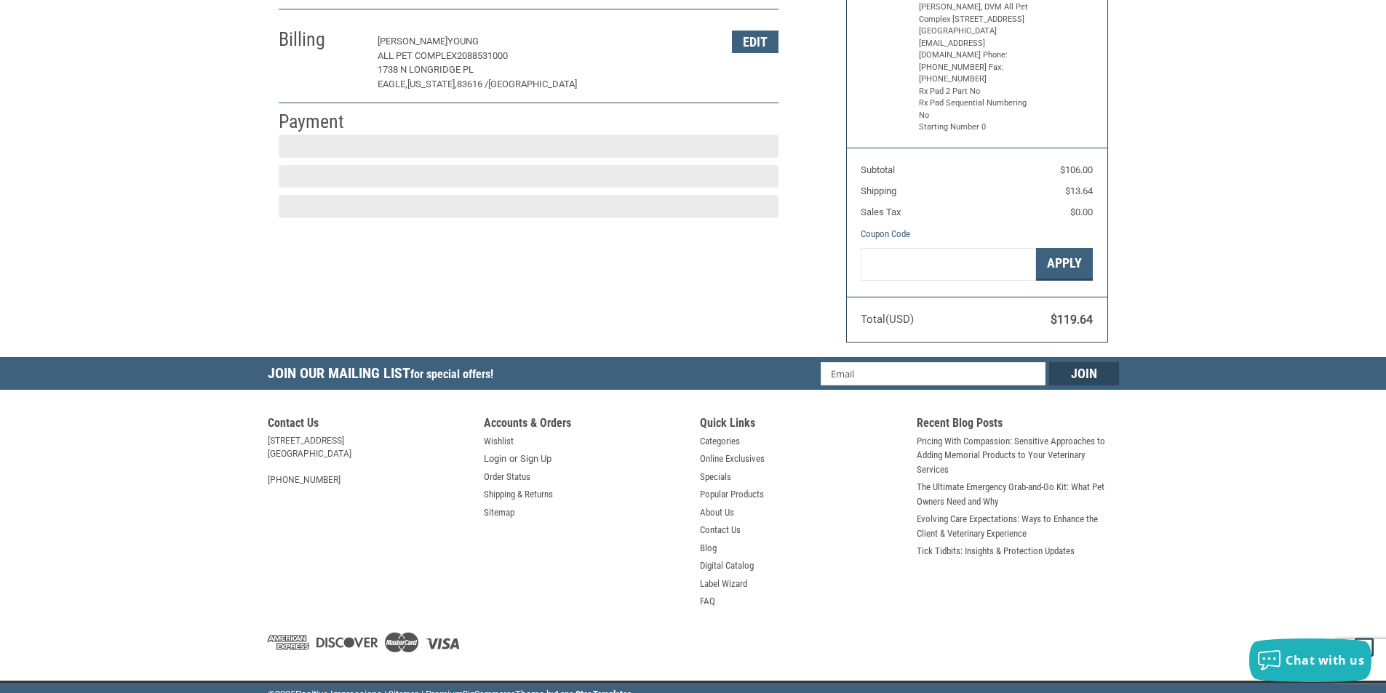
scroll to position [212, 0]
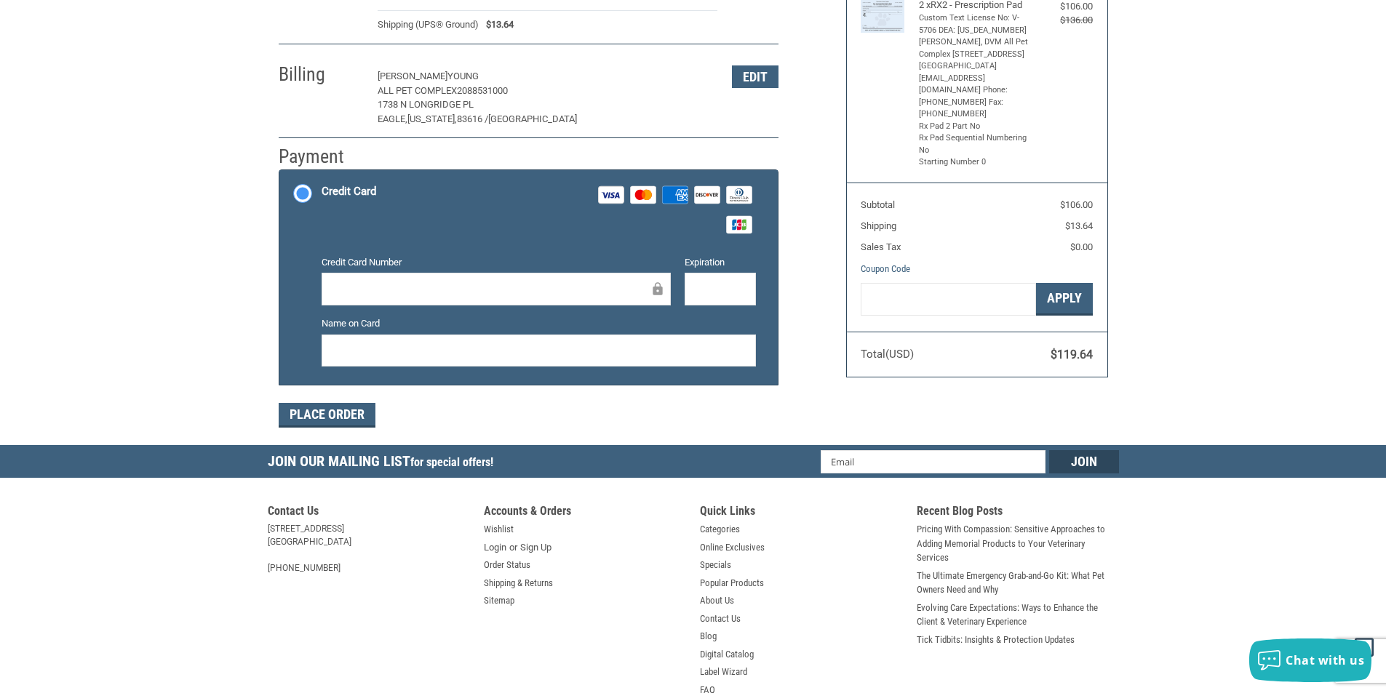
click at [369, 232] on div "Credit Card Visa Master Amex Discover Diners Club JCB" at bounding box center [538, 210] width 434 height 60
click at [280, 172] on input "Credit Card Visa Master Amex Discover Diners Club JCB" at bounding box center [279, 172] width 1 height 1
click at [324, 403] on button "Place Order" at bounding box center [327, 415] width 97 height 25
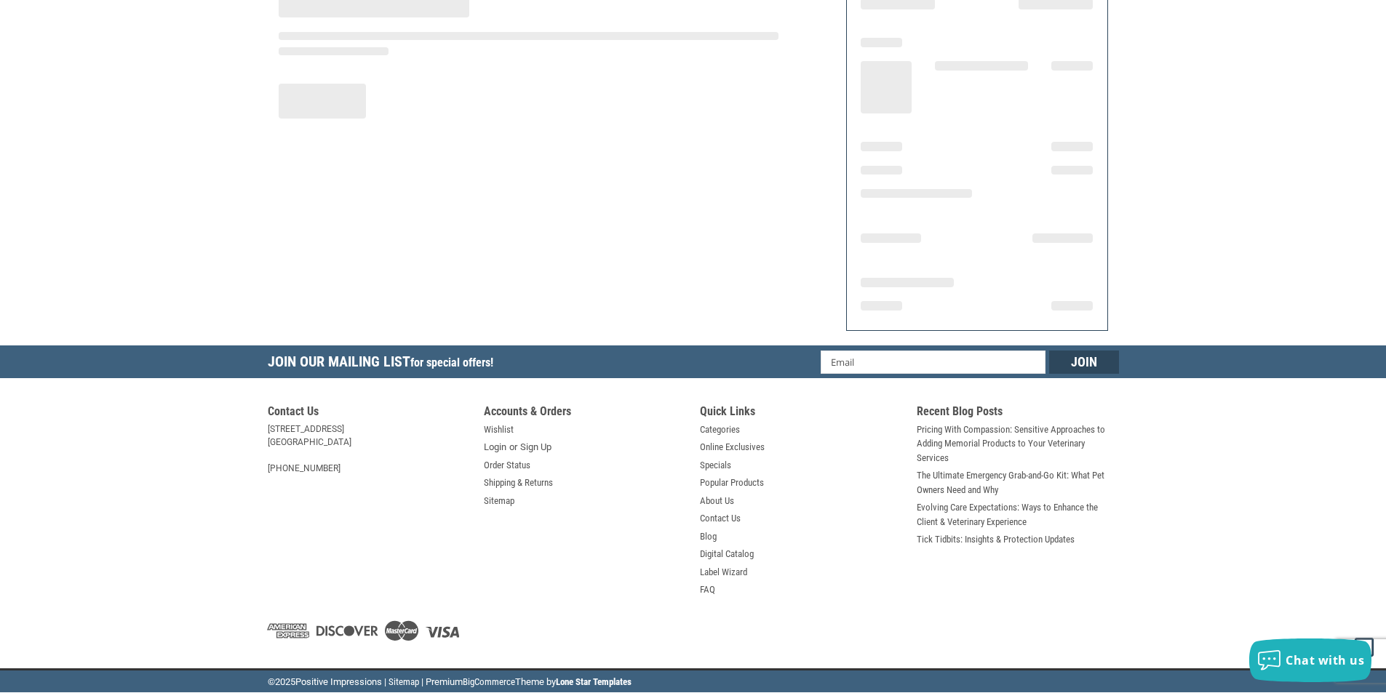
scroll to position [144, 0]
